Goal: Task Accomplishment & Management: Use online tool/utility

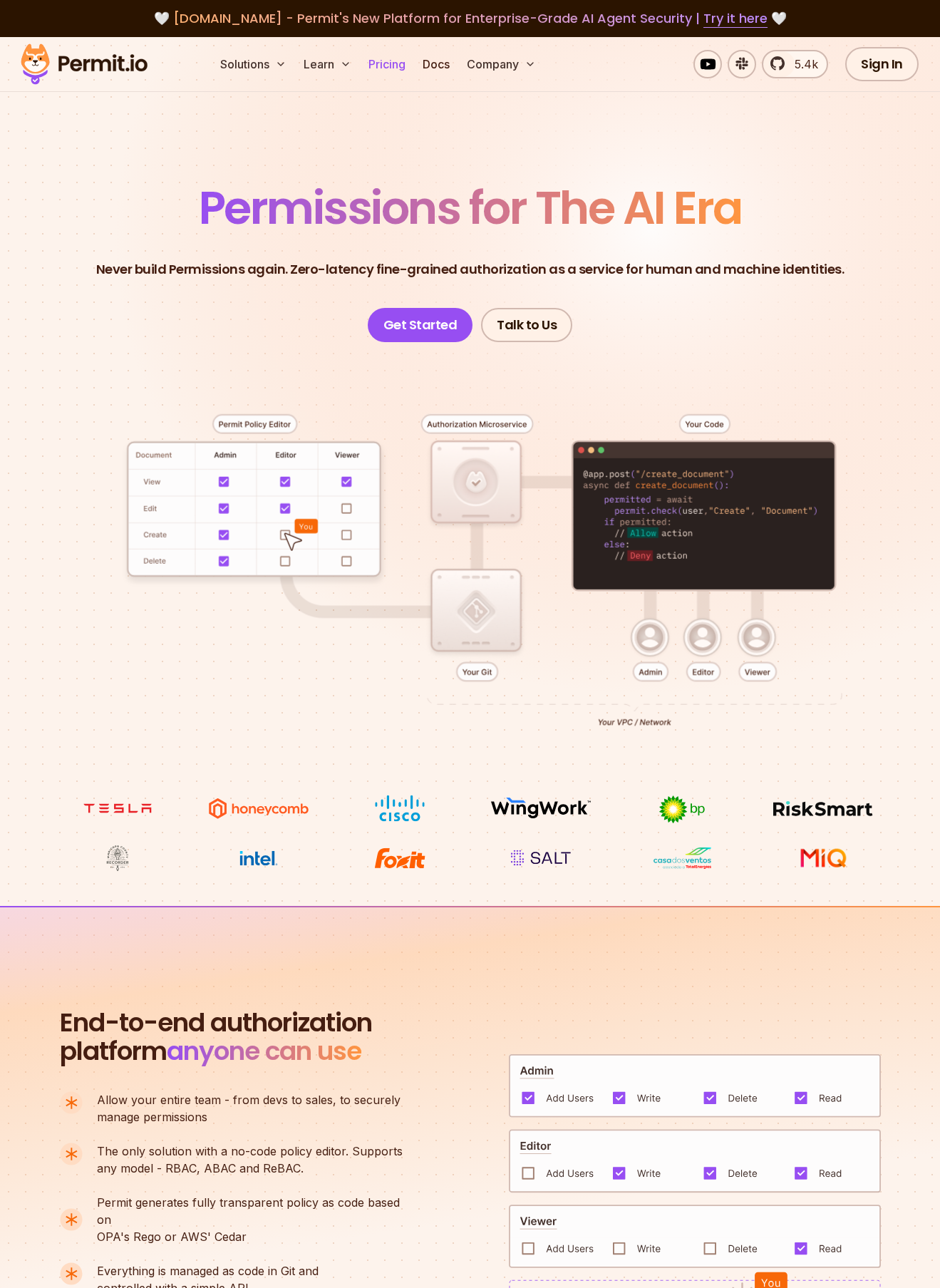
click at [387, 65] on link "Pricing" at bounding box center [387, 64] width 48 height 28
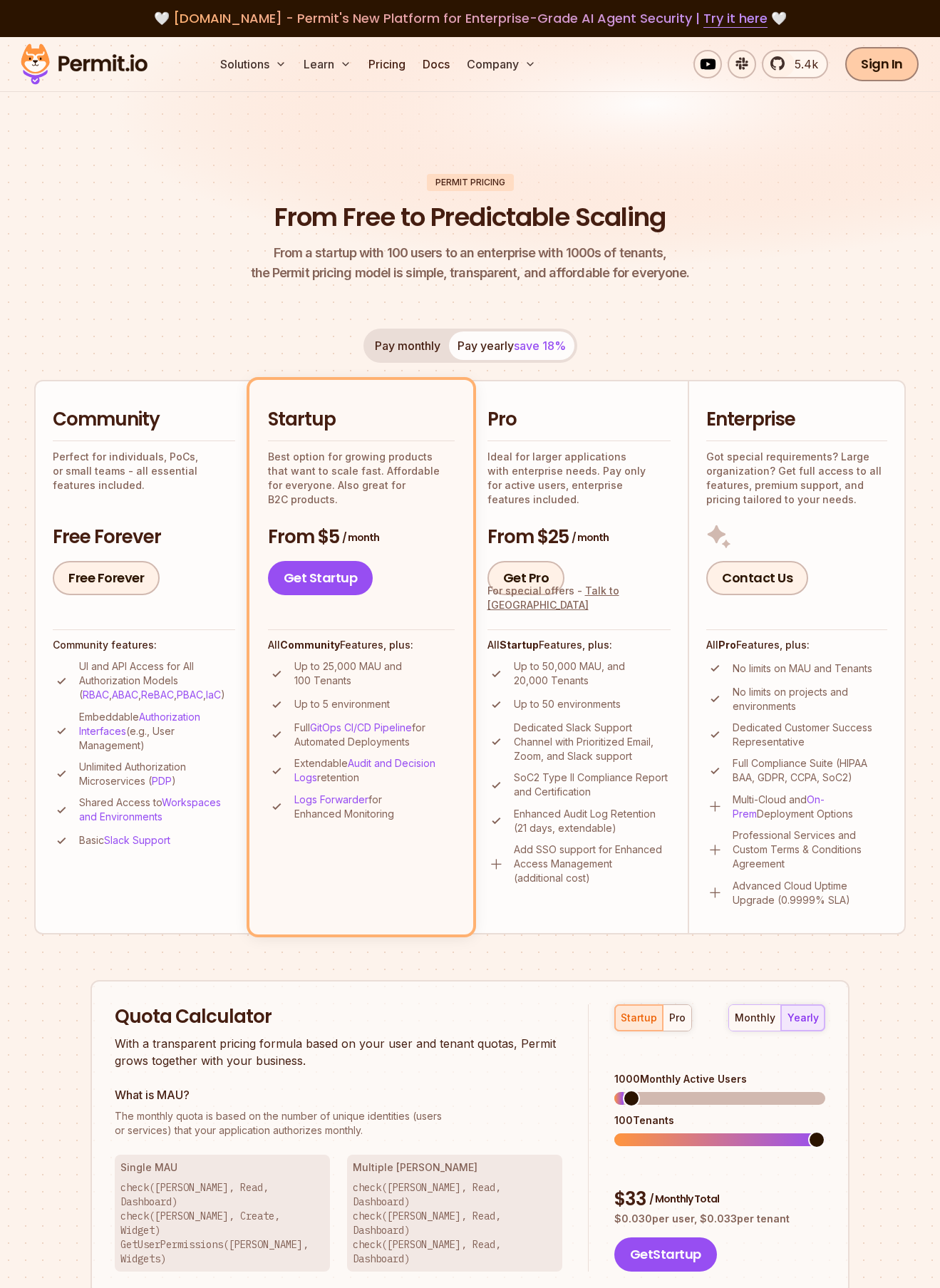
click at [472, 77] on link "Sign In" at bounding box center [882, 63] width 73 height 34
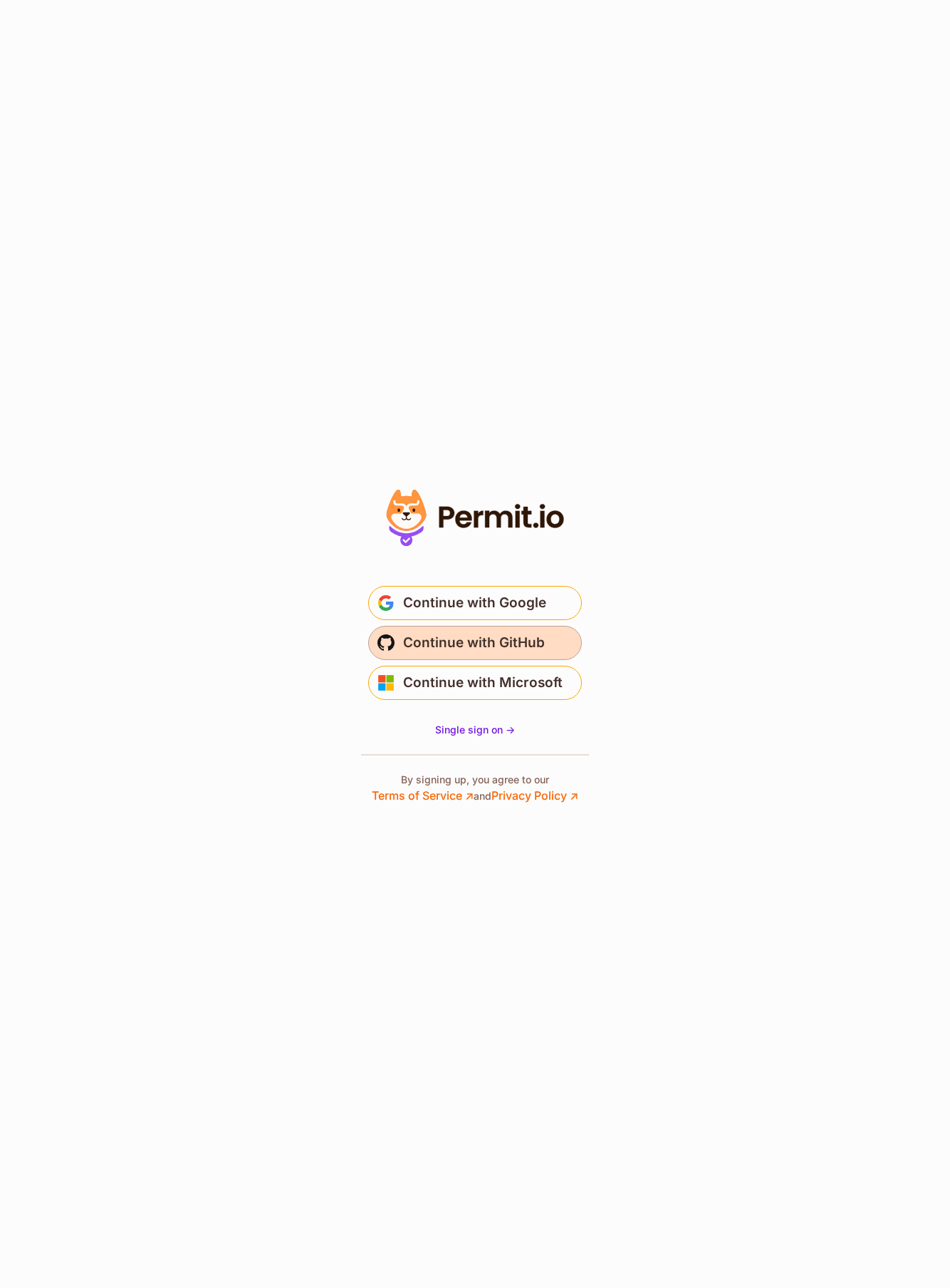
click at [498, 639] on span "Continue with GitHub" at bounding box center [474, 642] width 142 height 23
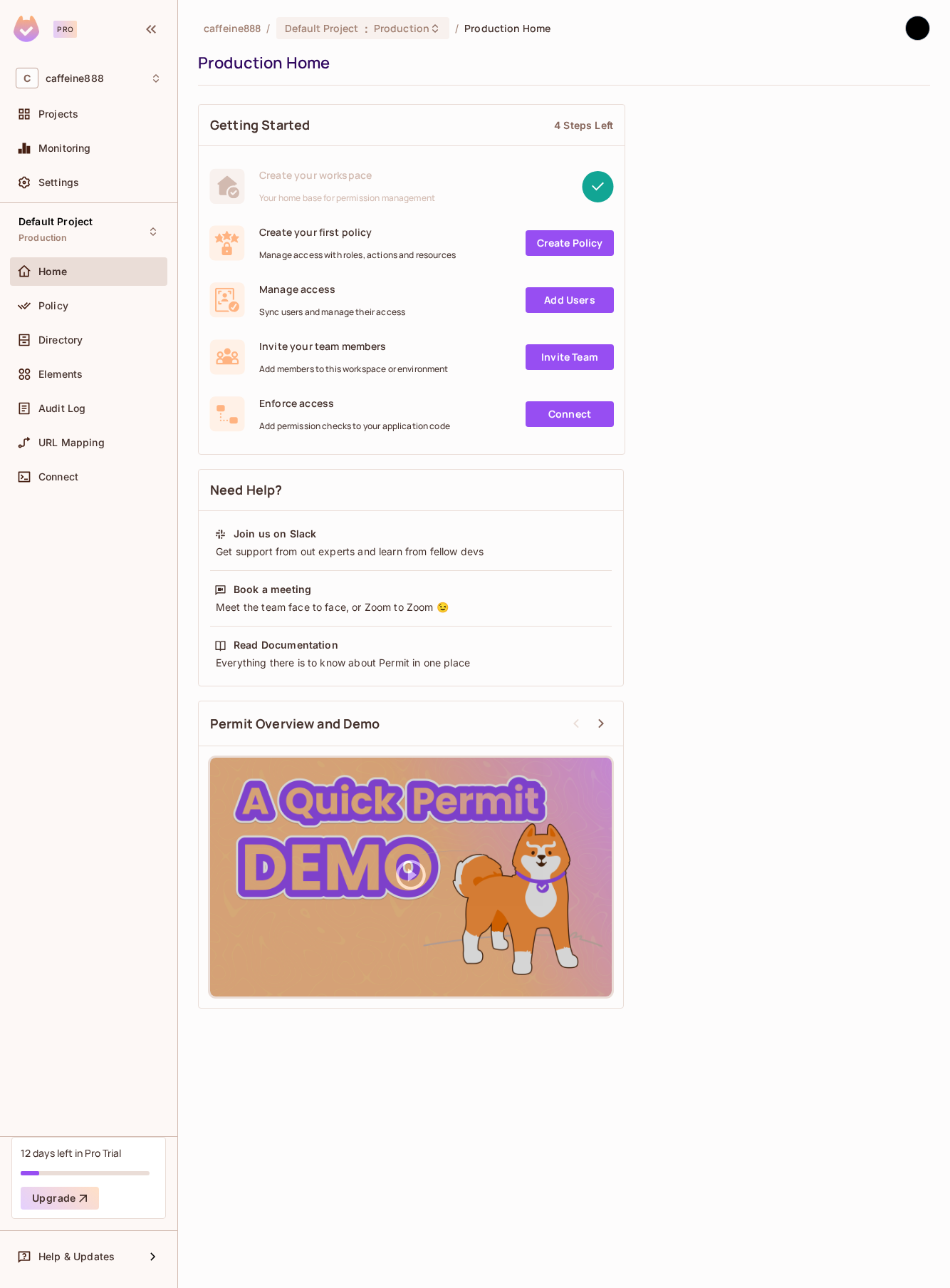
click at [589, 243] on link "Create Policy" at bounding box center [570, 243] width 88 height 26
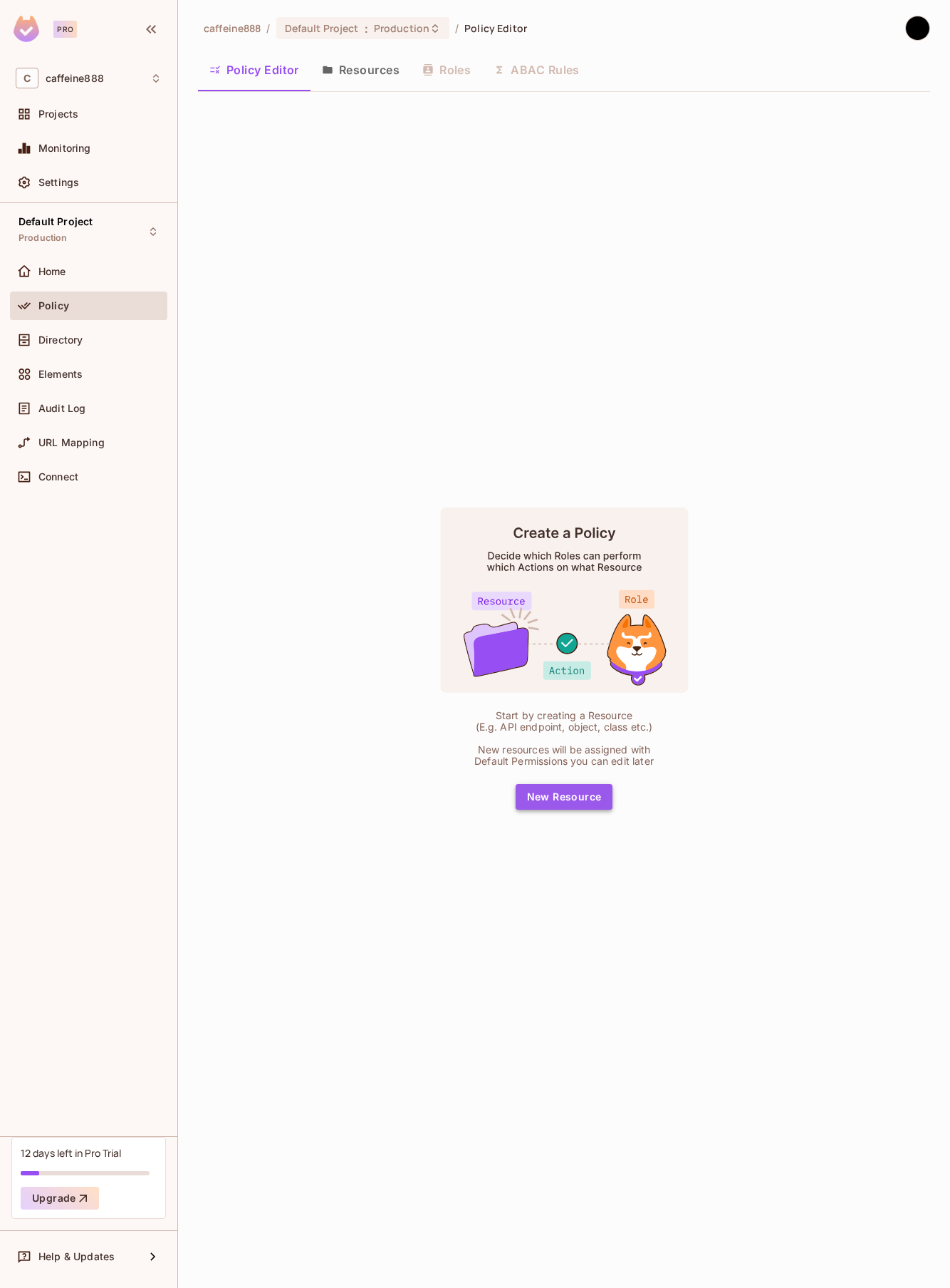
click at [577, 803] on button "New Resource" at bounding box center [564, 796] width 98 height 26
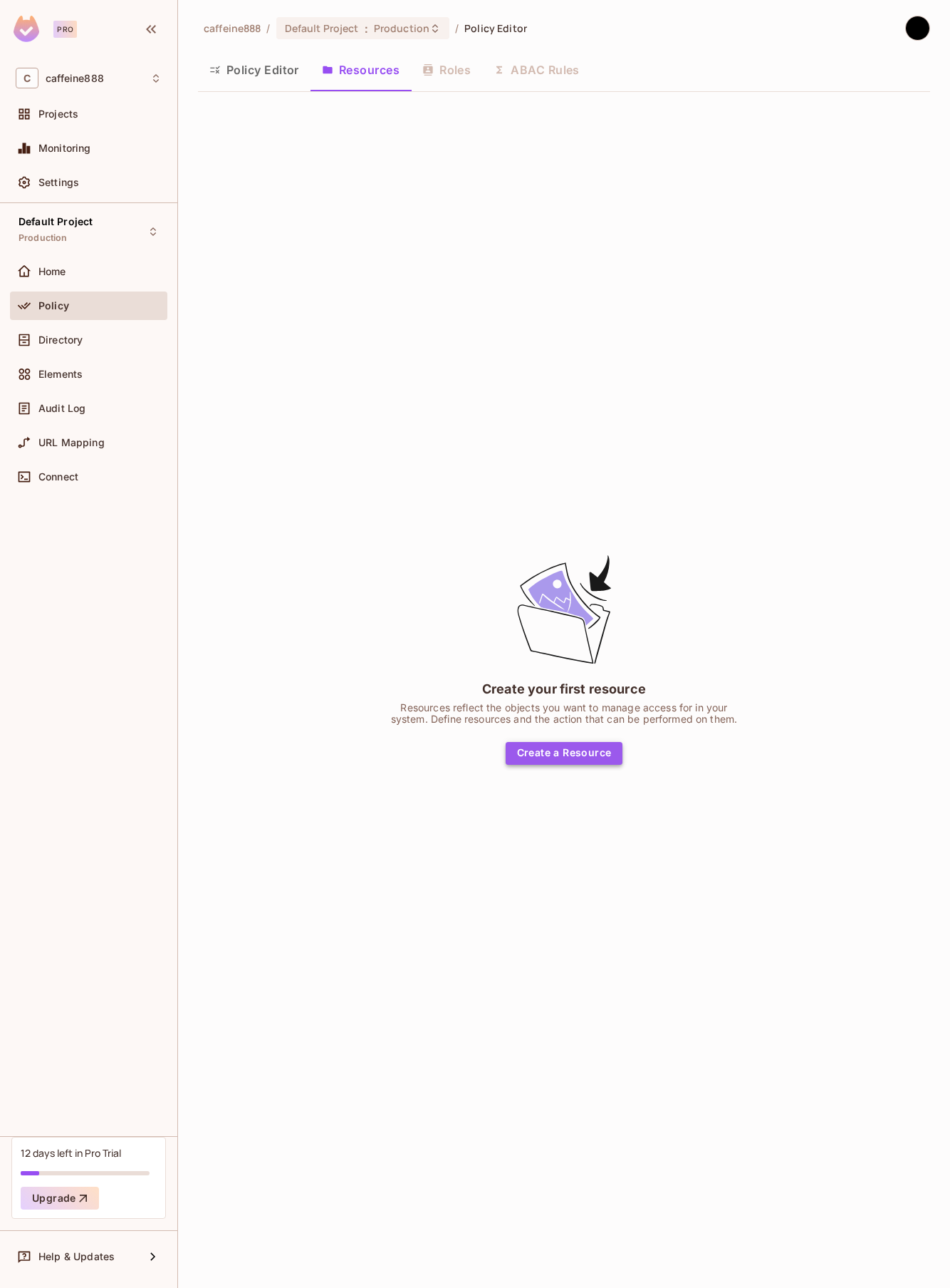
click at [583, 754] on button "Create a Resource" at bounding box center [564, 753] width 118 height 23
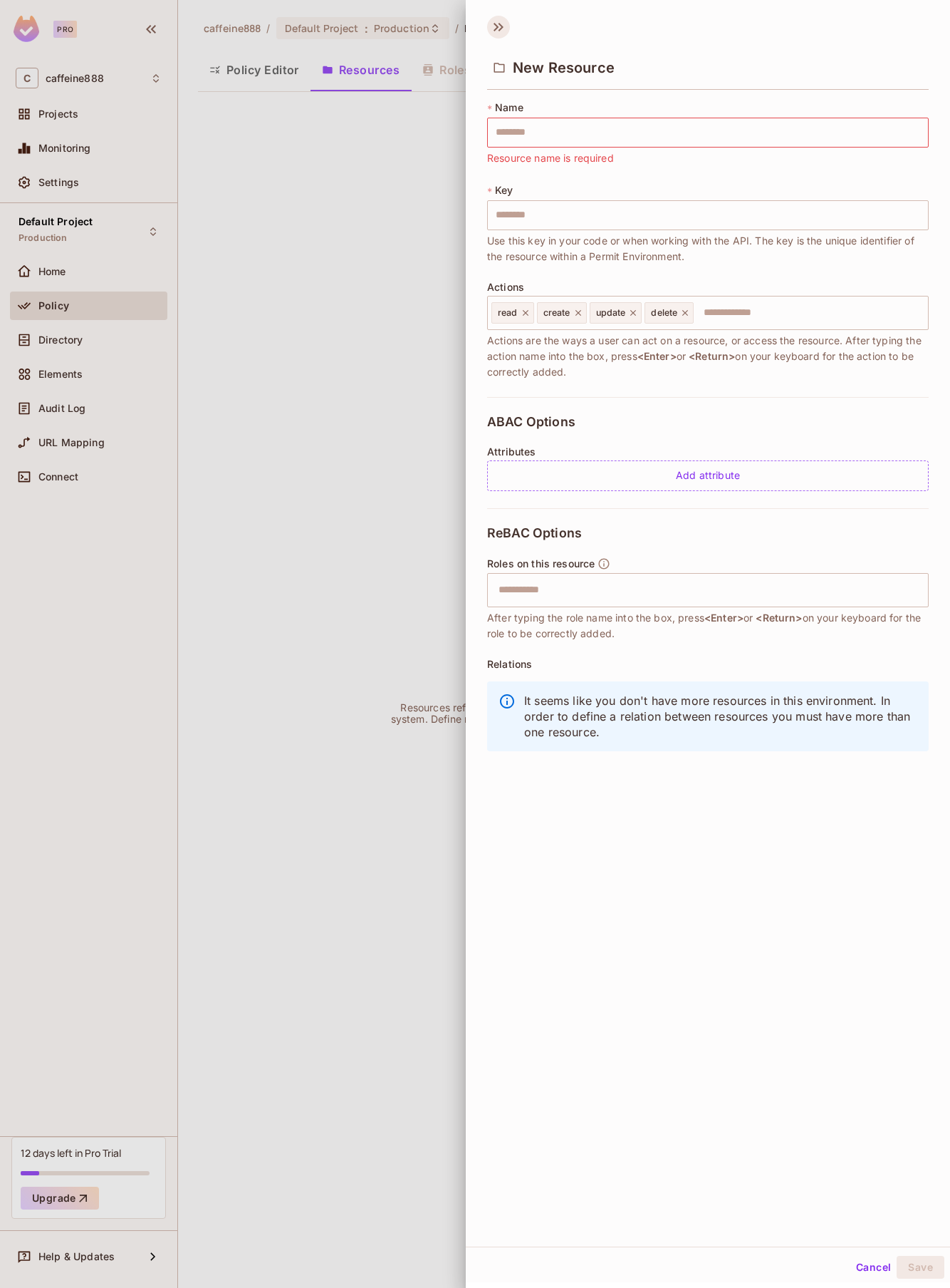
click at [490, 26] on icon at bounding box center [498, 27] width 22 height 23
